Goal: Task Accomplishment & Management: Use online tool/utility

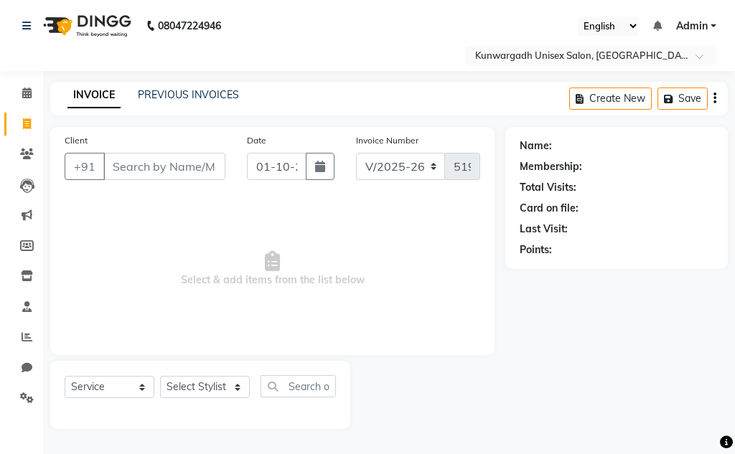
select select "7931"
select select "service"
click at [200, 396] on select "Select Stylist Aarti [PERSON_NAME] Sir Chiku [PERSON_NAME] Devdas [PERSON_NAME]…" at bounding box center [205, 387] width 90 height 22
select select "84120"
click at [160, 376] on select "Select Stylist Aarti [PERSON_NAME] Sir Chiku [PERSON_NAME] Devdas [PERSON_NAME]…" at bounding box center [205, 387] width 90 height 22
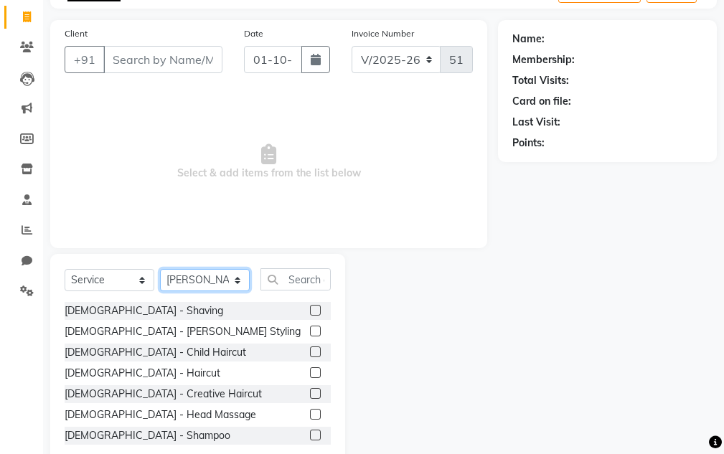
scroll to position [140, 0]
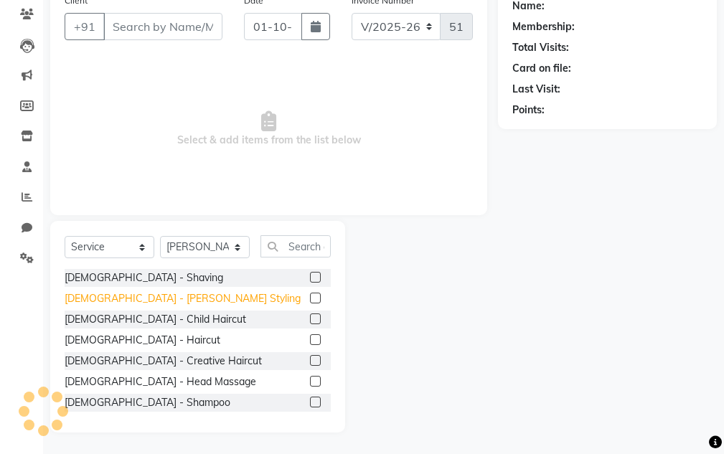
click at [123, 303] on div "[DEMOGRAPHIC_DATA] - [PERSON_NAME] Styling" at bounding box center [183, 298] width 236 height 15
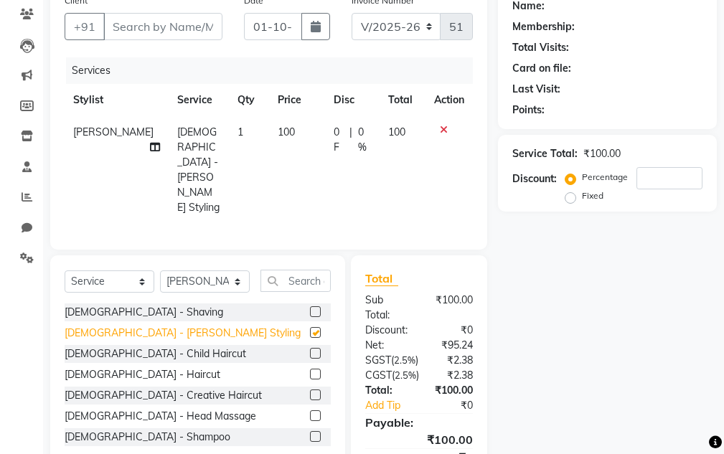
checkbox input "false"
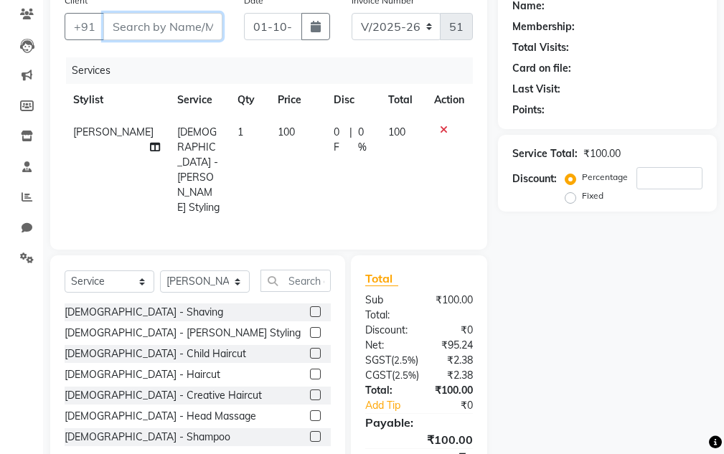
drag, startPoint x: 202, startPoint y: 25, endPoint x: 174, endPoint y: 50, distance: 37.6
click at [202, 25] on input "Client" at bounding box center [162, 26] width 119 height 27
type input "8"
type input "0"
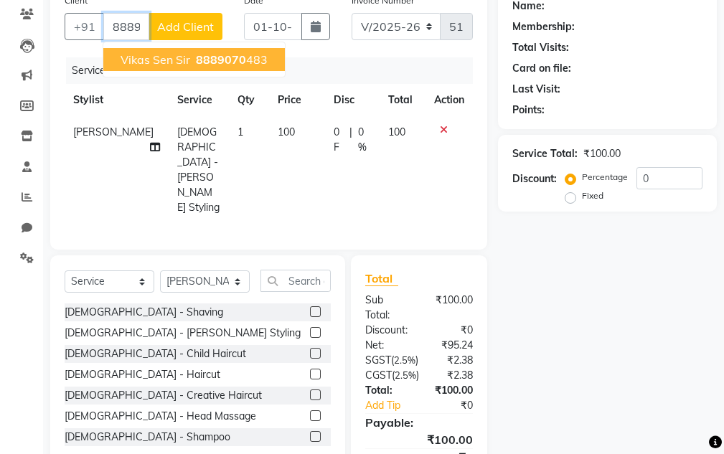
click at [161, 61] on span "Vikas Sen Sir" at bounding box center [156, 59] width 70 height 14
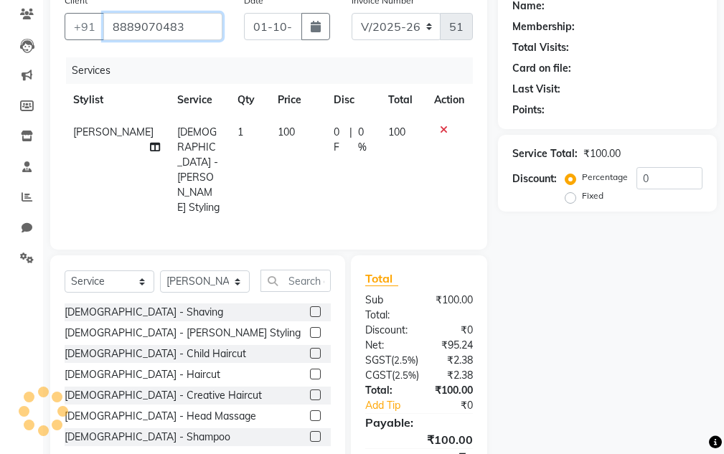
type input "8889070483"
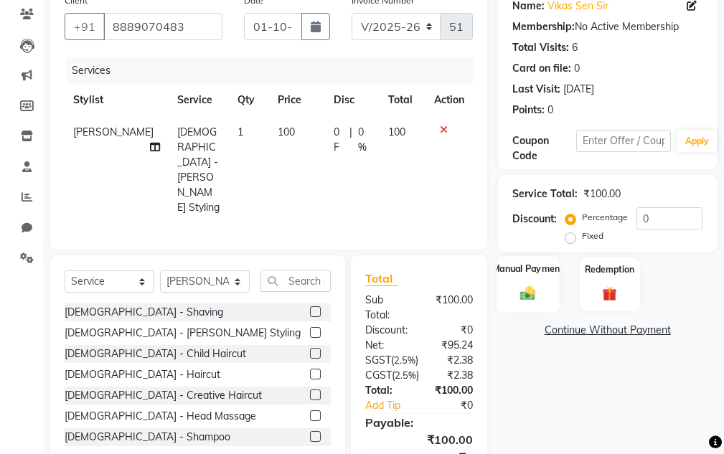
click at [505, 283] on div "Manual Payment" at bounding box center [528, 284] width 62 height 56
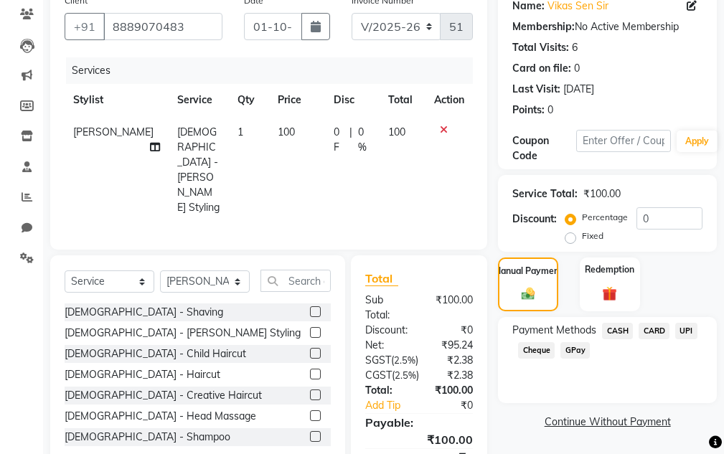
click at [679, 325] on span "UPI" at bounding box center [686, 331] width 22 height 16
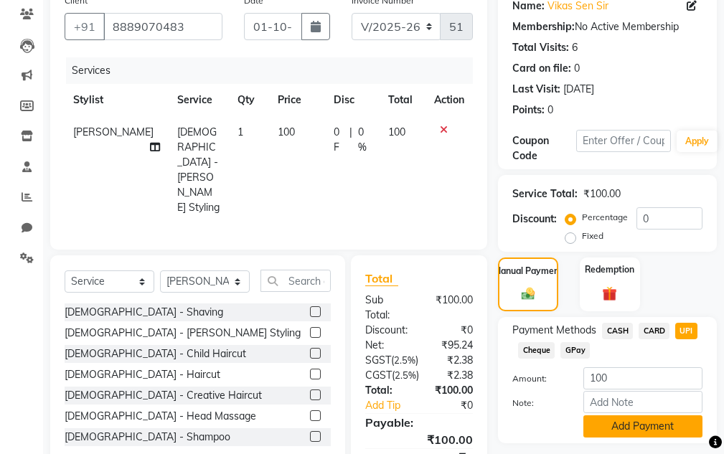
click at [664, 423] on button "Add Payment" at bounding box center [642, 426] width 119 height 22
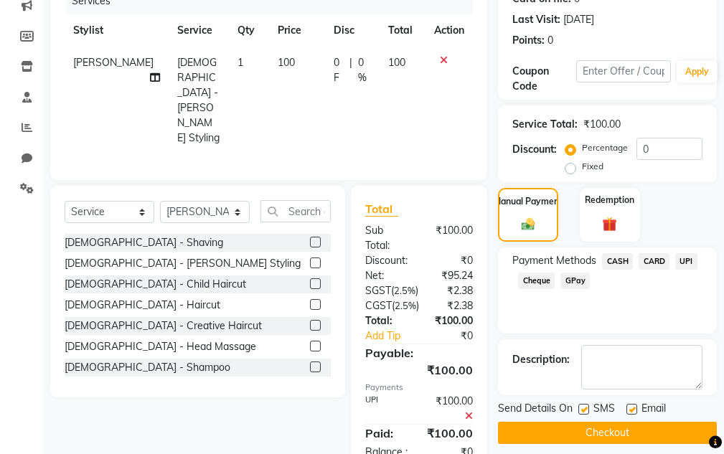
scroll to position [262, 0]
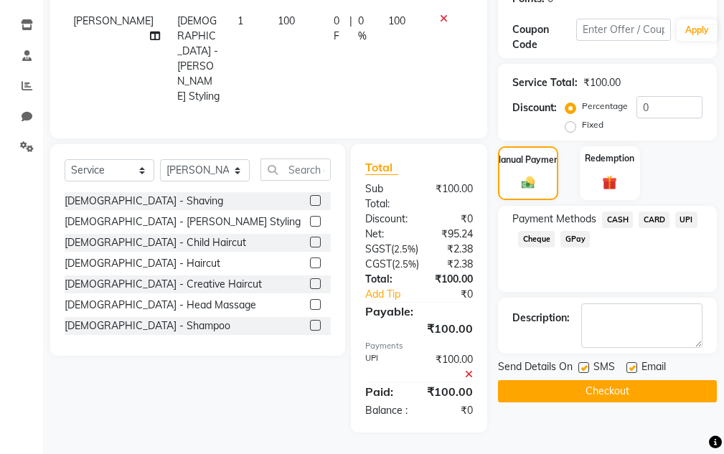
click at [638, 380] on button "Checkout" at bounding box center [607, 391] width 219 height 22
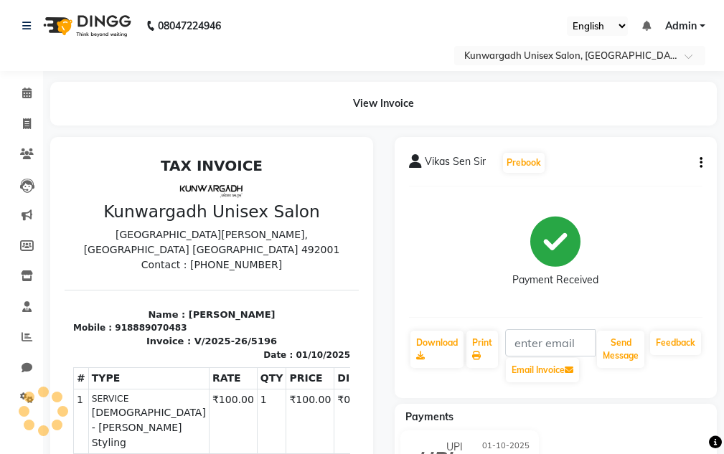
drag, startPoint x: 669, startPoint y: 419, endPoint x: 272, endPoint y: 18, distance: 564.0
click at [272, 18] on nav "08047224946 Select Location × Kunwargadh Unisex Salon, Tikrapara English ENGLIS…" at bounding box center [362, 35] width 724 height 71
click at [606, 357] on button "Send Message" at bounding box center [620, 349] width 47 height 37
click at [626, 355] on button "Send Message" at bounding box center [620, 349] width 47 height 37
click at [0, 143] on li "Clients" at bounding box center [21, 154] width 43 height 31
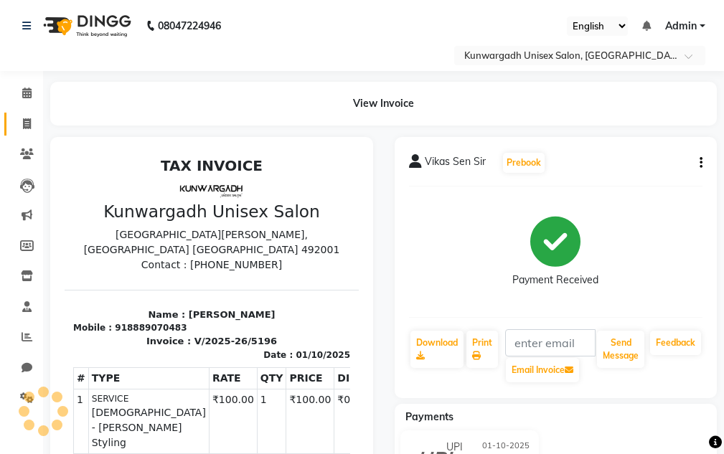
click at [4, 121] on link "Invoice" at bounding box center [21, 125] width 34 height 24
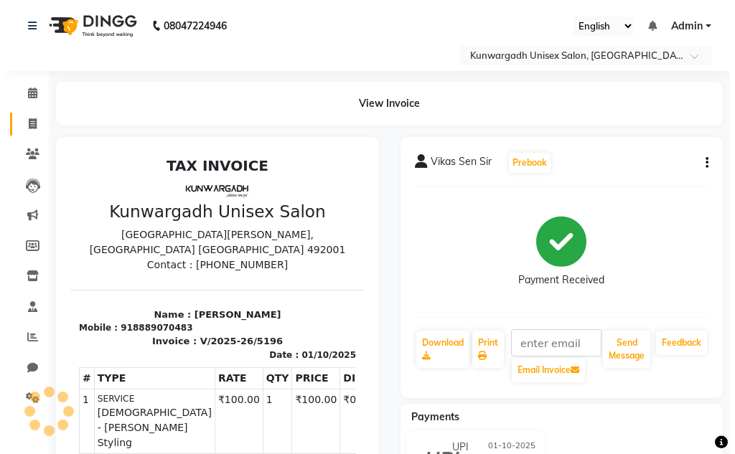
select select "service"
